Goal: Information Seeking & Learning: Learn about a topic

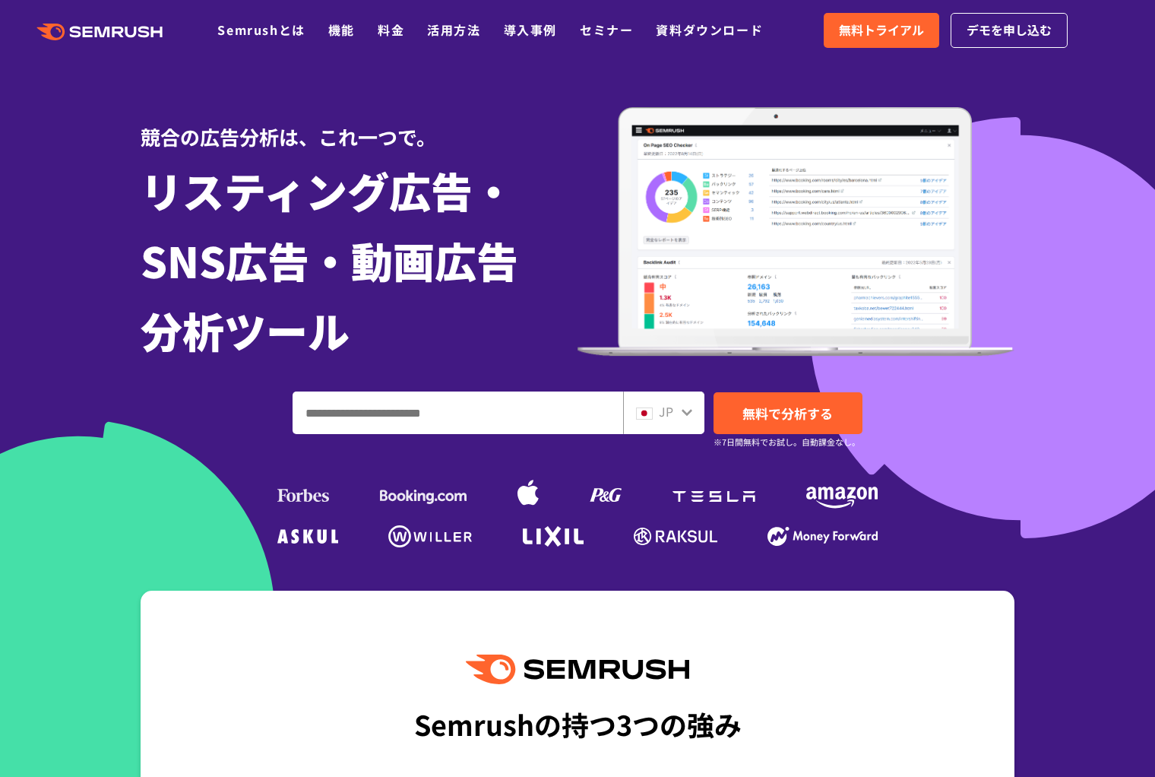
click at [483, 417] on input "ドメイン、キーワードまたはURLを入力してください" at bounding box center [457, 412] width 329 height 41
paste input "**********"
type input "**********"
click at [788, 411] on span "無料で分析する" at bounding box center [788, 413] width 90 height 19
